Goal: Task Accomplishment & Management: Use online tool/utility

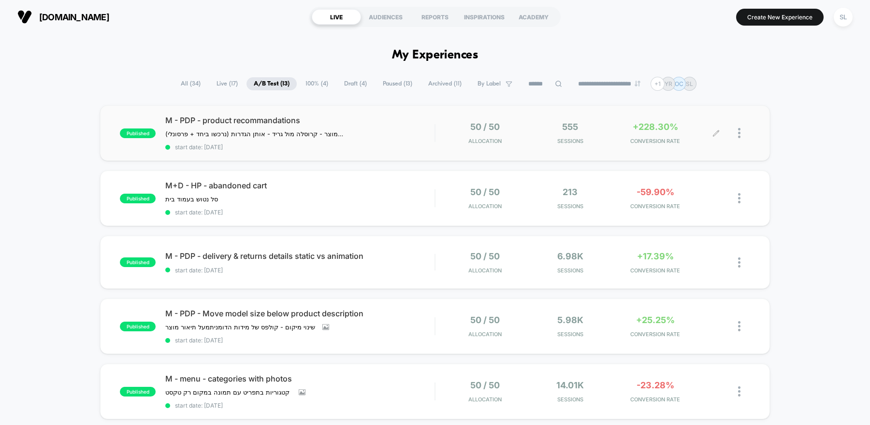
click at [443, 139] on div "50 / 50 Allocation 555 Sessions +228.30% CONVERSION RATE" at bounding box center [592, 133] width 315 height 23
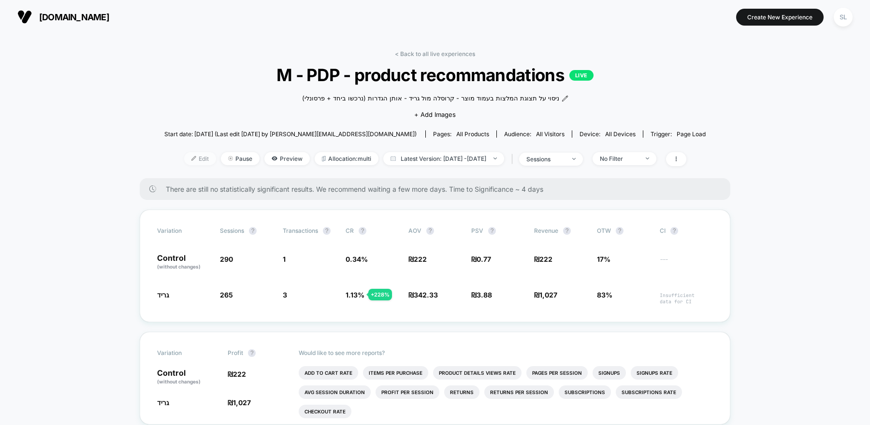
click at [189, 161] on span "Edit" at bounding box center [200, 158] width 32 height 13
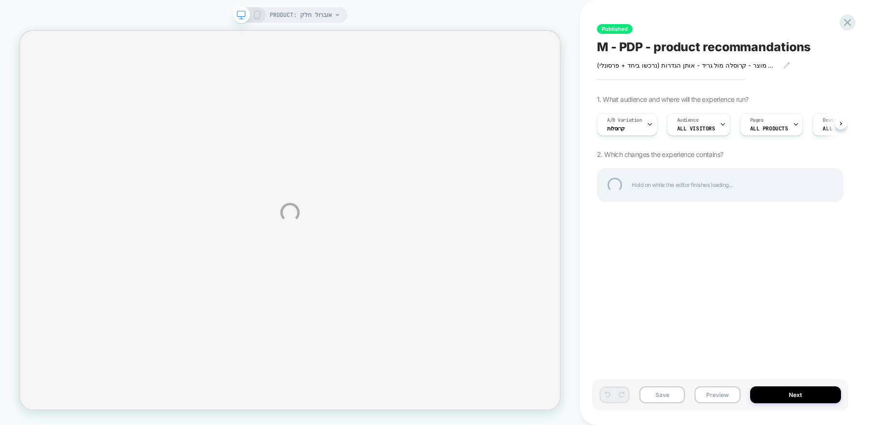
click at [648, 123] on div "PRODUCT: אוברול חלק Published M - PDP - product recommandations ניסוי על תצוגת …" at bounding box center [435, 212] width 870 height 425
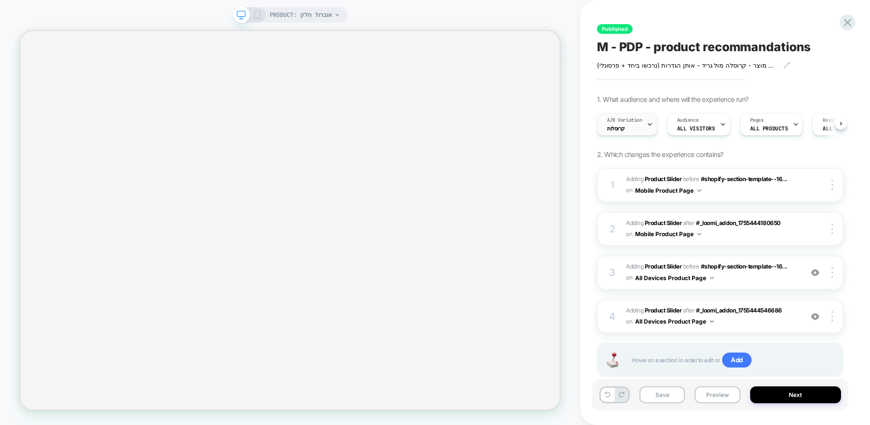
scroll to position [0, 0]
click at [648, 124] on icon at bounding box center [649, 124] width 6 height 6
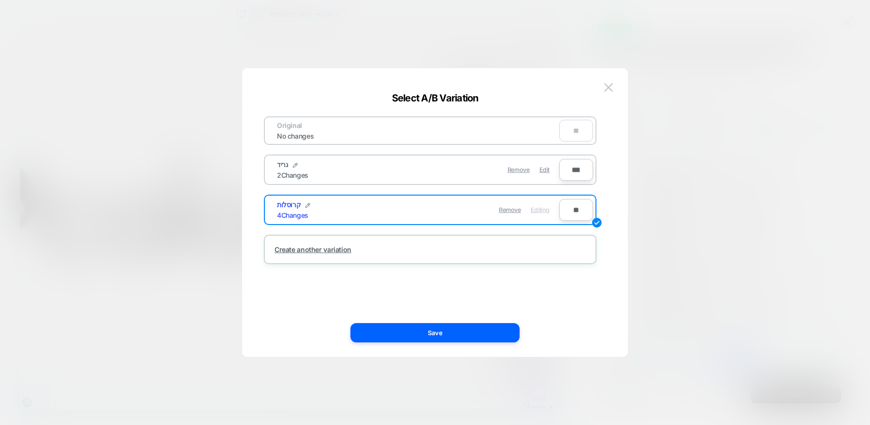
scroll to position [0, -322]
click at [575, 209] on input "**" at bounding box center [576, 210] width 34 height 22
type input "***"
type input "**"
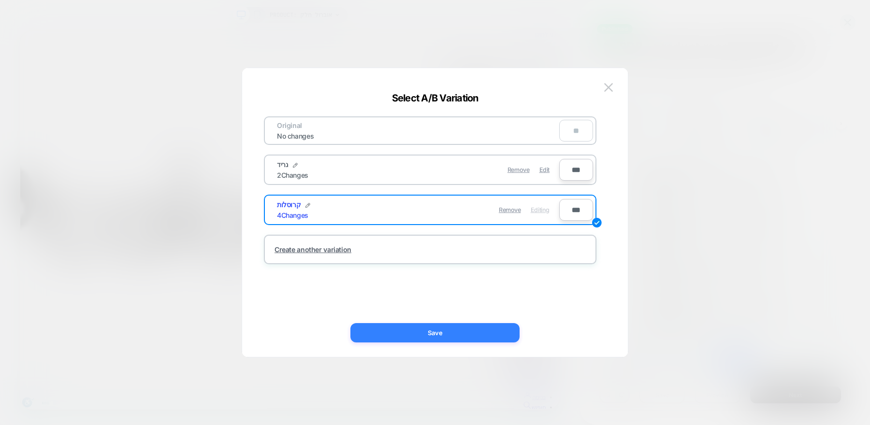
type input "***"
click at [452, 339] on button "Save" at bounding box center [434, 332] width 169 height 19
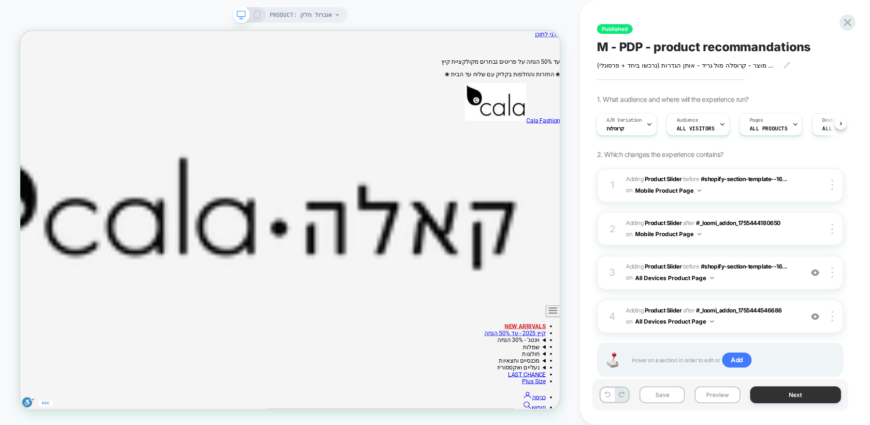
click at [768, 387] on button "Next" at bounding box center [795, 394] width 91 height 17
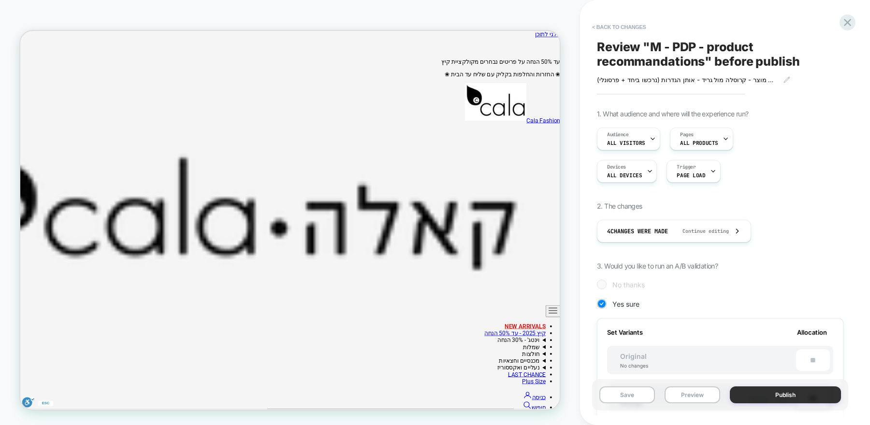
click at [768, 393] on button "Publish" at bounding box center [784, 394] width 111 height 17
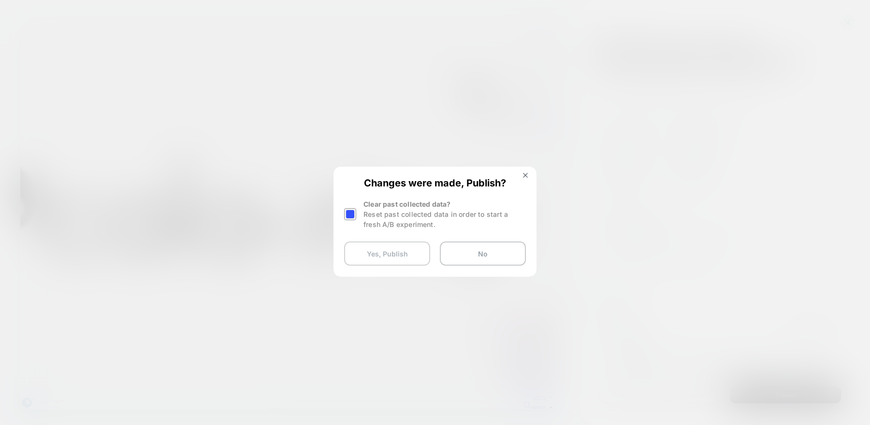
click at [407, 256] on button "Yes, Publish" at bounding box center [387, 254] width 86 height 24
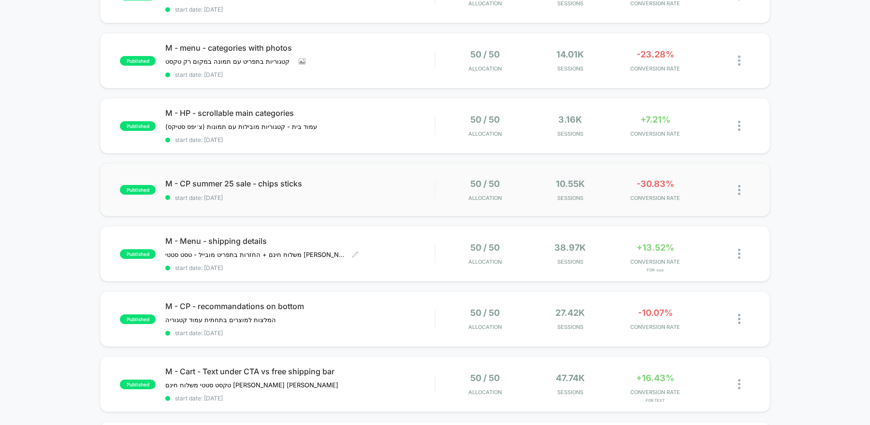
scroll to position [339, 0]
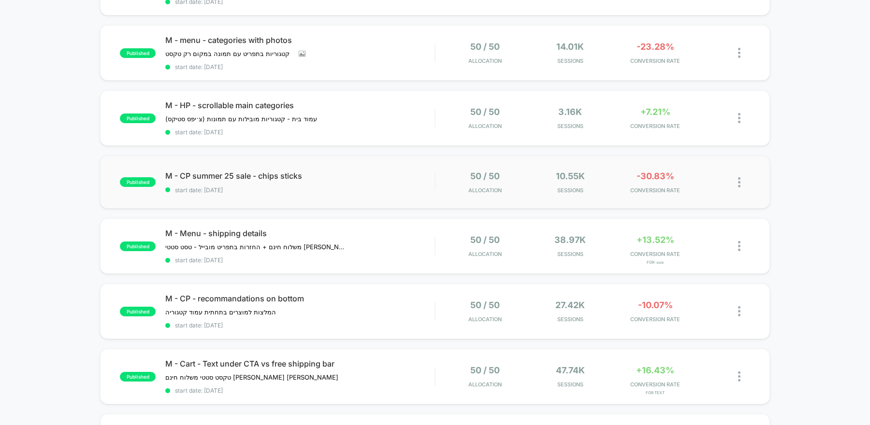
click at [413, 200] on div "published M - CP summer 25 sale - chips sticks start date: [DATE] 50 / 50 Alloc…" at bounding box center [435, 182] width 670 height 53
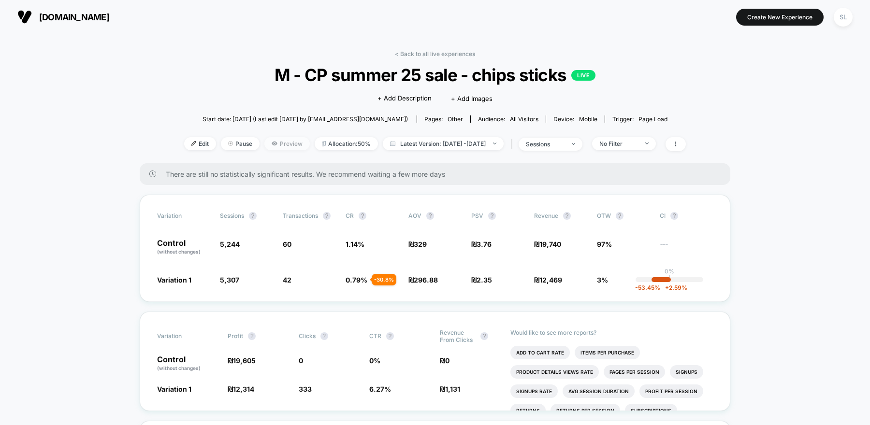
click at [272, 144] on icon at bounding box center [275, 144] width 6 height 6
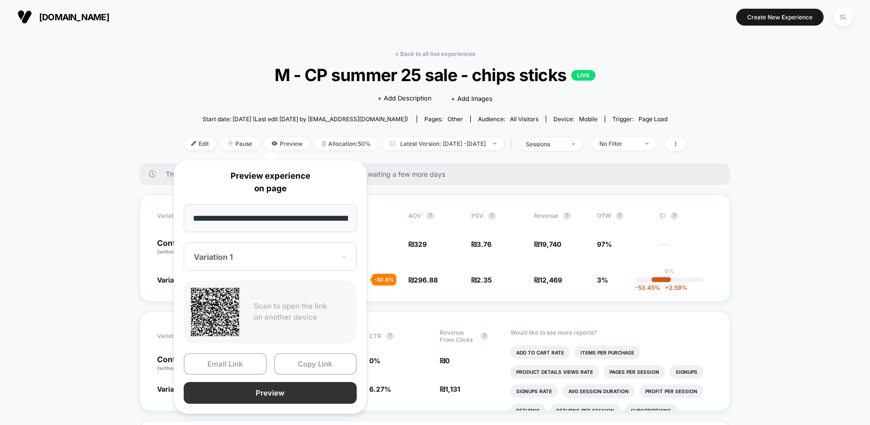
click at [271, 401] on button "Preview" at bounding box center [270, 393] width 173 height 22
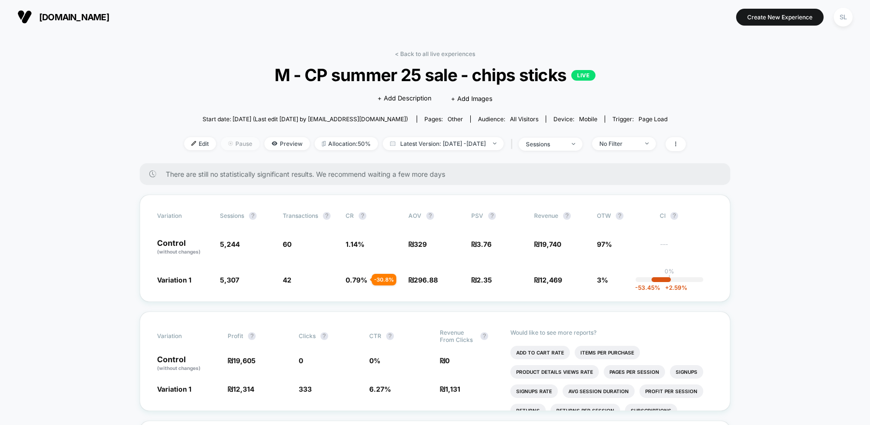
click at [236, 145] on span "Pause" at bounding box center [240, 143] width 39 height 13
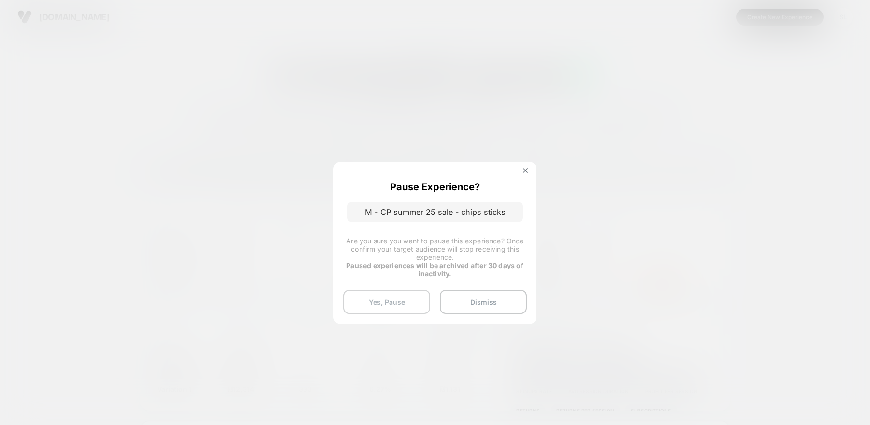
click at [383, 306] on button "Yes, Pause" at bounding box center [386, 302] width 87 height 24
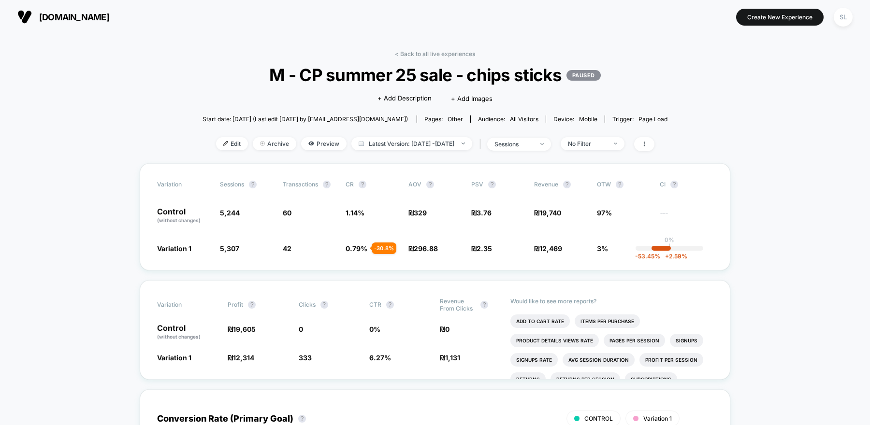
click at [49, 19] on span "[DOMAIN_NAME]" at bounding box center [74, 17] width 70 height 10
